Goal: Task Accomplishment & Management: Use online tool/utility

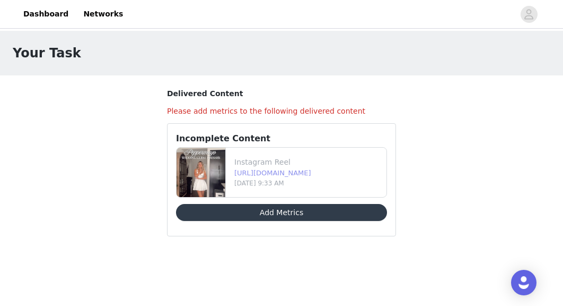
click at [251, 170] on link "[URL][DOMAIN_NAME]" at bounding box center [273, 173] width 77 height 8
click at [30, 15] on link "Dashboard" at bounding box center [46, 14] width 58 height 24
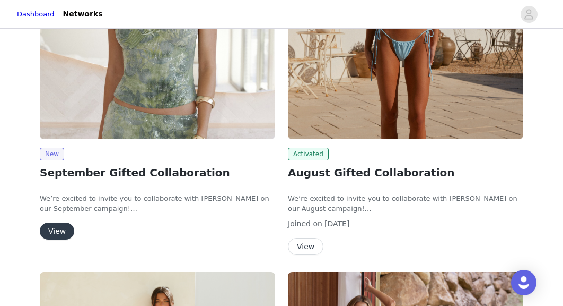
click at [351, 138] on img at bounding box center [406, 50] width 236 height 177
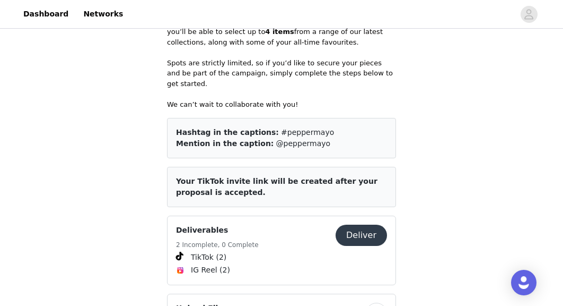
scroll to position [530, 0]
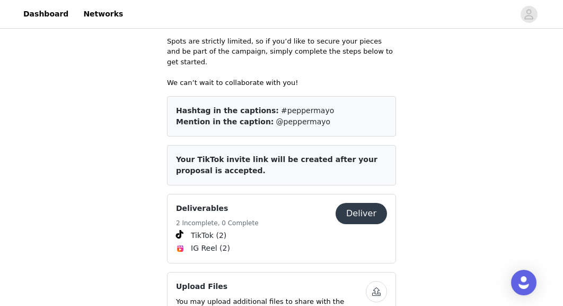
click at [361, 203] on button "Deliver" at bounding box center [361, 213] width 51 height 21
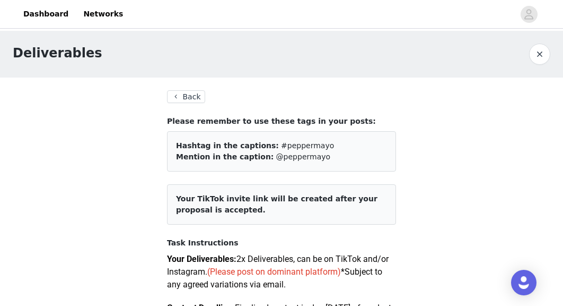
click at [177, 97] on button "Back" at bounding box center [186, 96] width 38 height 13
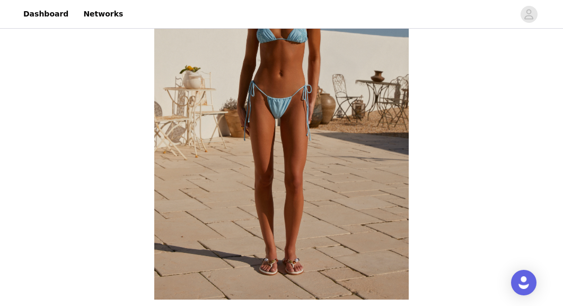
scroll to position [371, 0]
